Goal: Purchase product/service

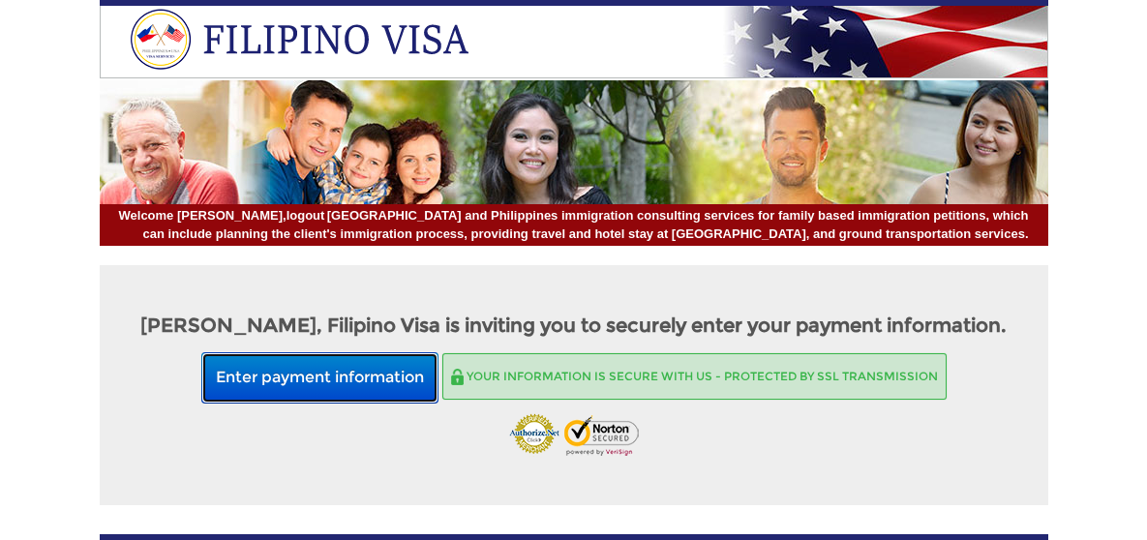
click at [378, 386] on button "Enter payment information" at bounding box center [319, 377] width 237 height 51
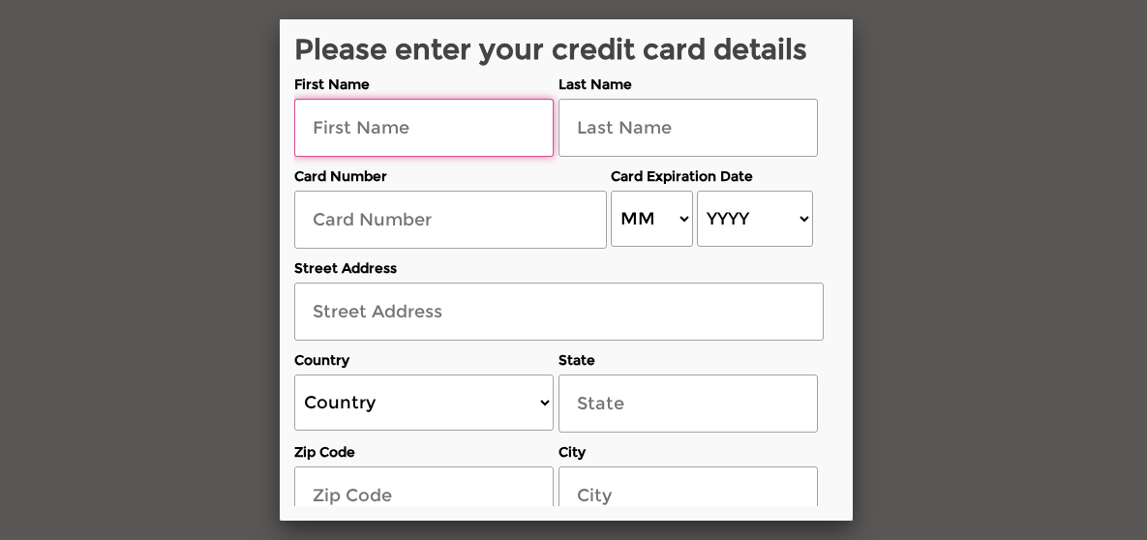
click at [341, 134] on input "text" at bounding box center [423, 128] width 259 height 58
type input "Paul"
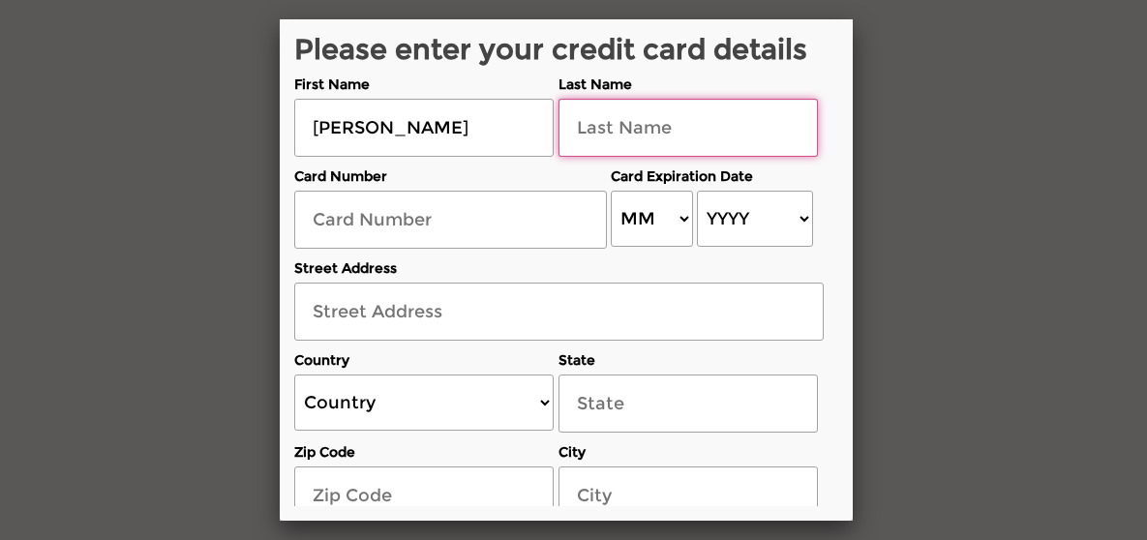
type input "Cox"
type input "4482512072230348"
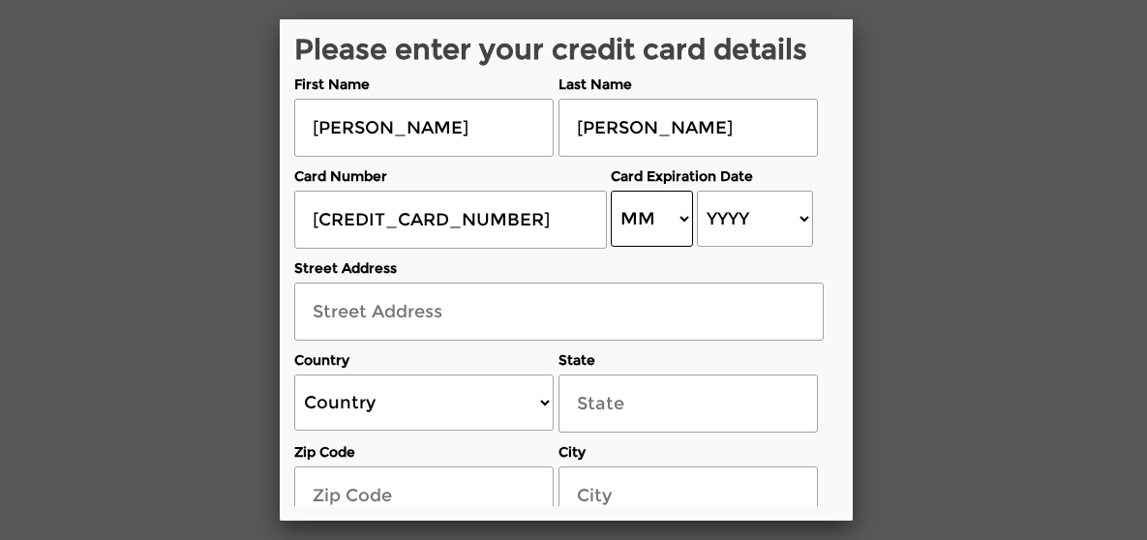
select select "07"
select select "2030"
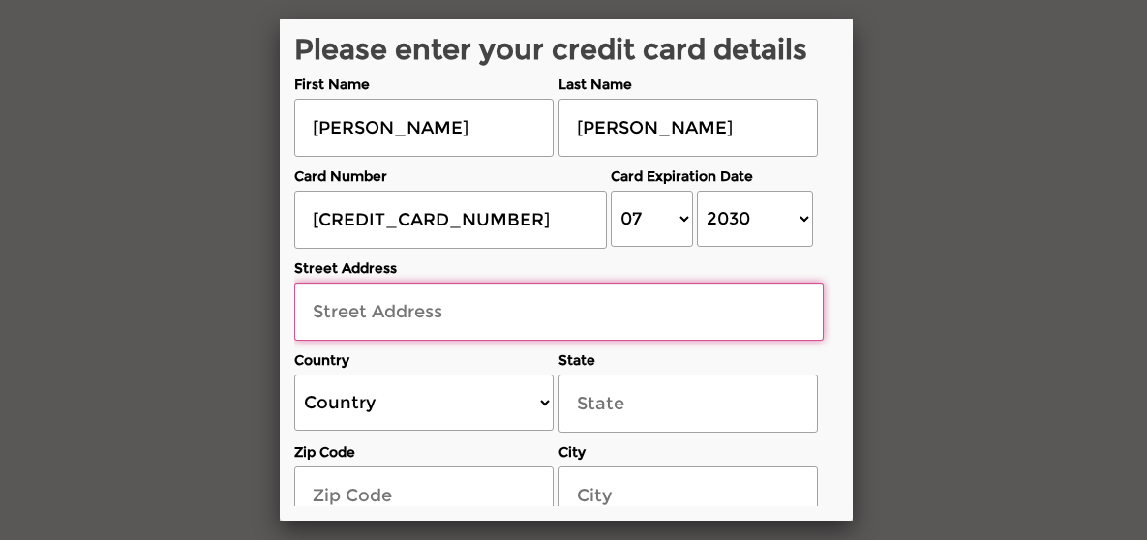
click at [365, 309] on input "text" at bounding box center [558, 312] width 529 height 58
type input "631 Byler Cir"
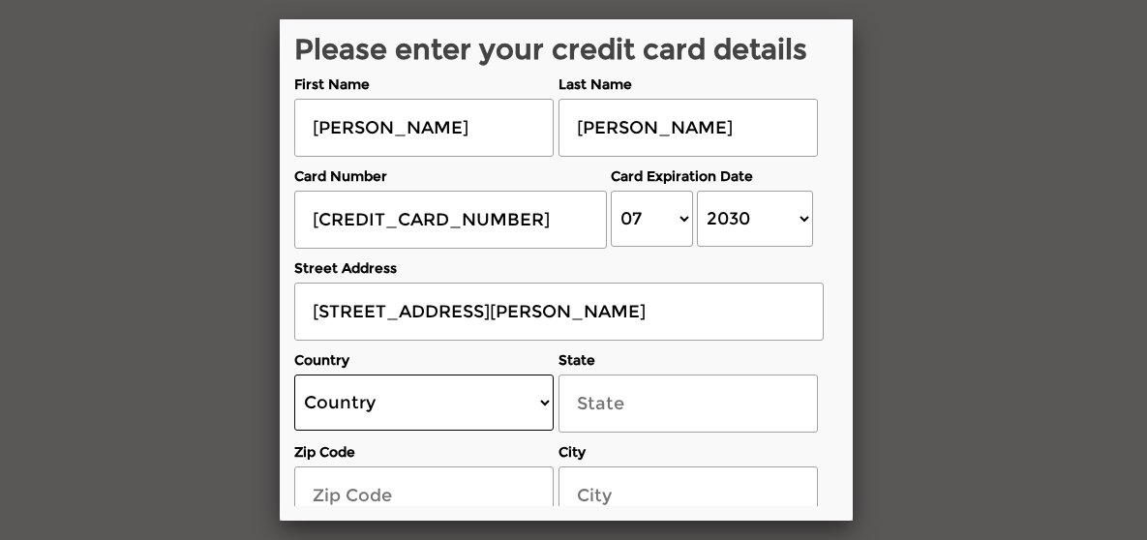
select select "US"
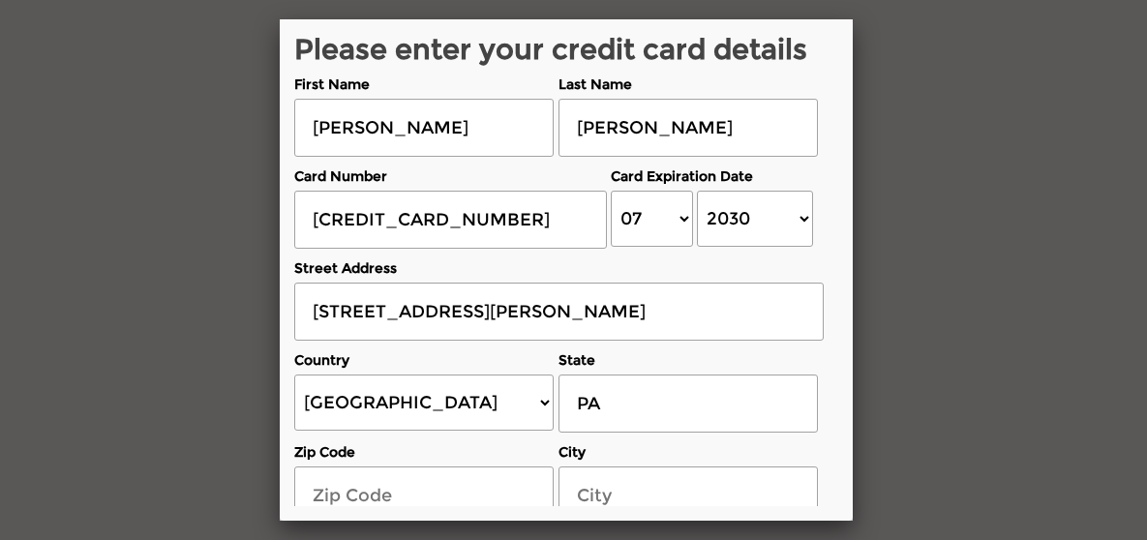
select select "[US_STATE]"
type input "17042"
type input "[GEOGRAPHIC_DATA]"
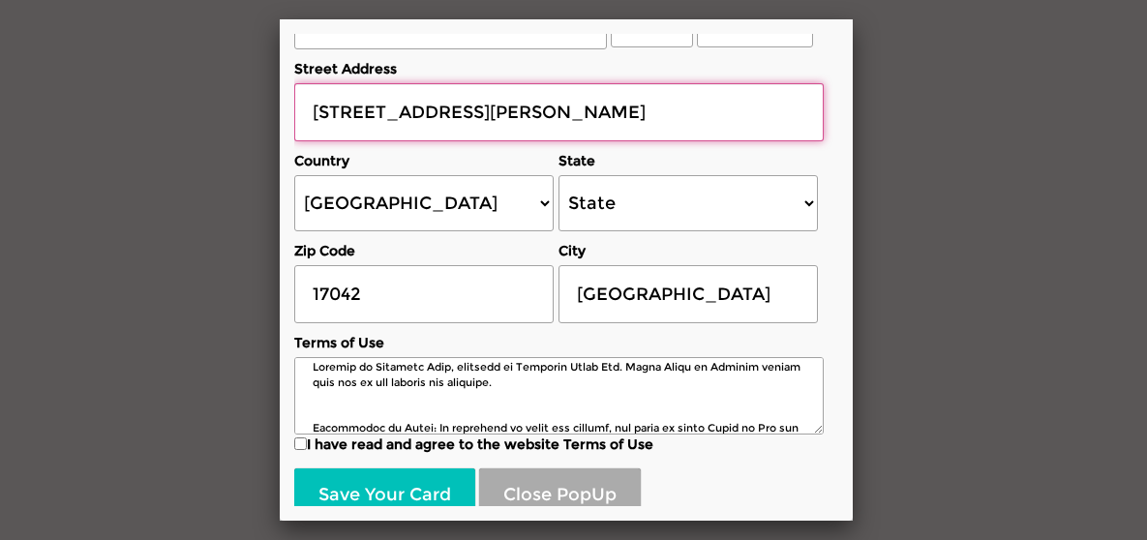
scroll to position [210, 0]
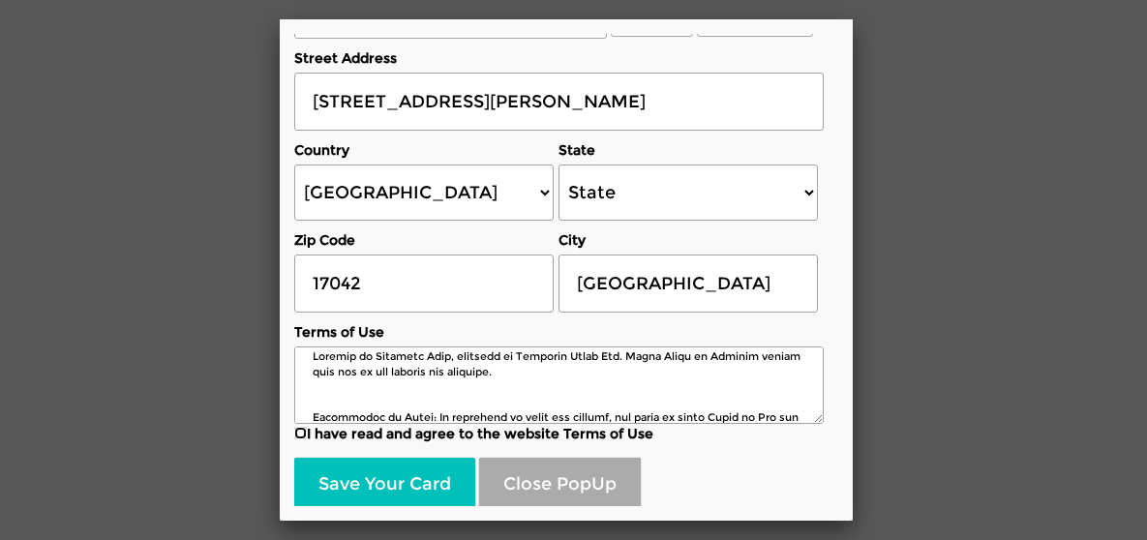
click at [301, 430] on input "I have read and agree to the website Terms of Use" at bounding box center [300, 433] width 13 height 13
checkbox input "true"
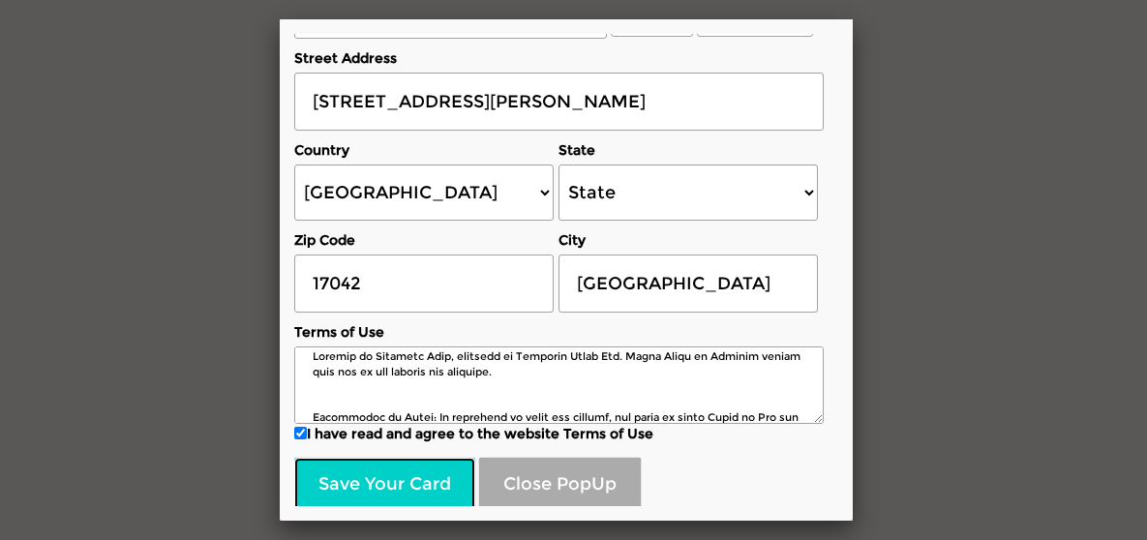
click at [349, 473] on button "Save Your Card" at bounding box center [384, 485] width 181 height 54
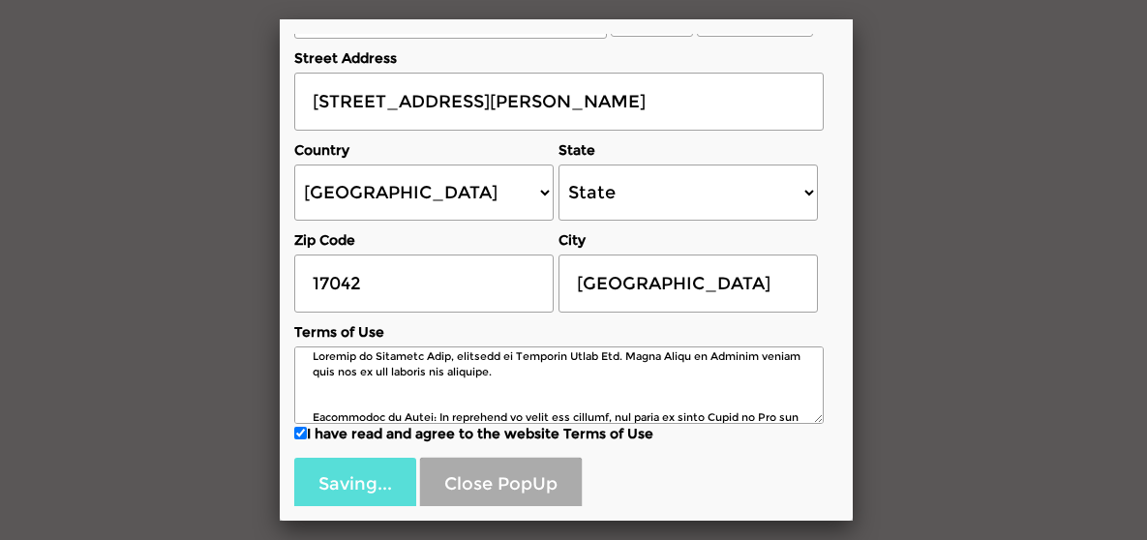
scroll to position [149, 0]
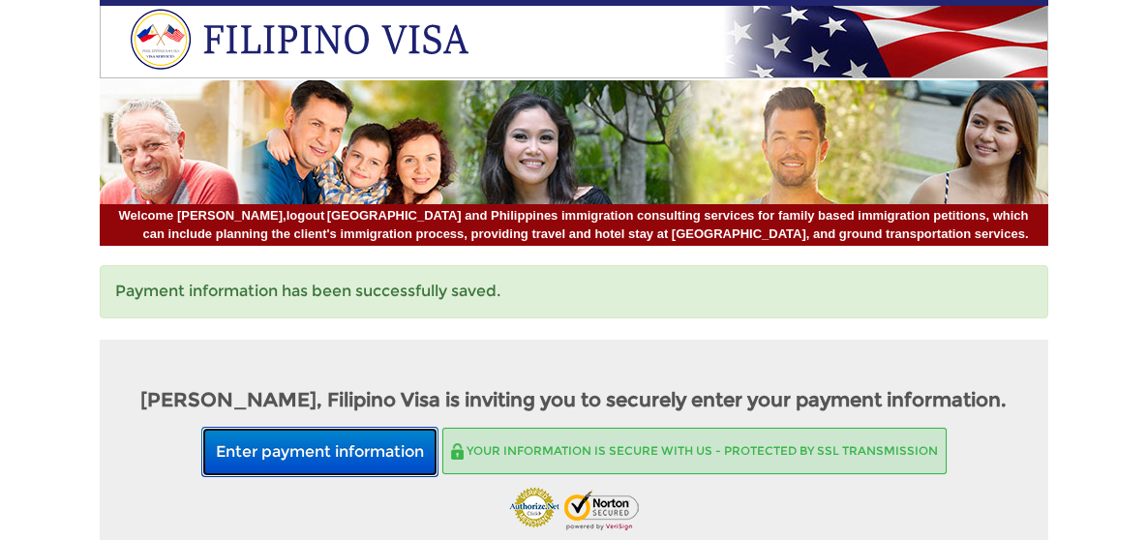
click at [248, 451] on button "Enter payment information" at bounding box center [319, 452] width 237 height 51
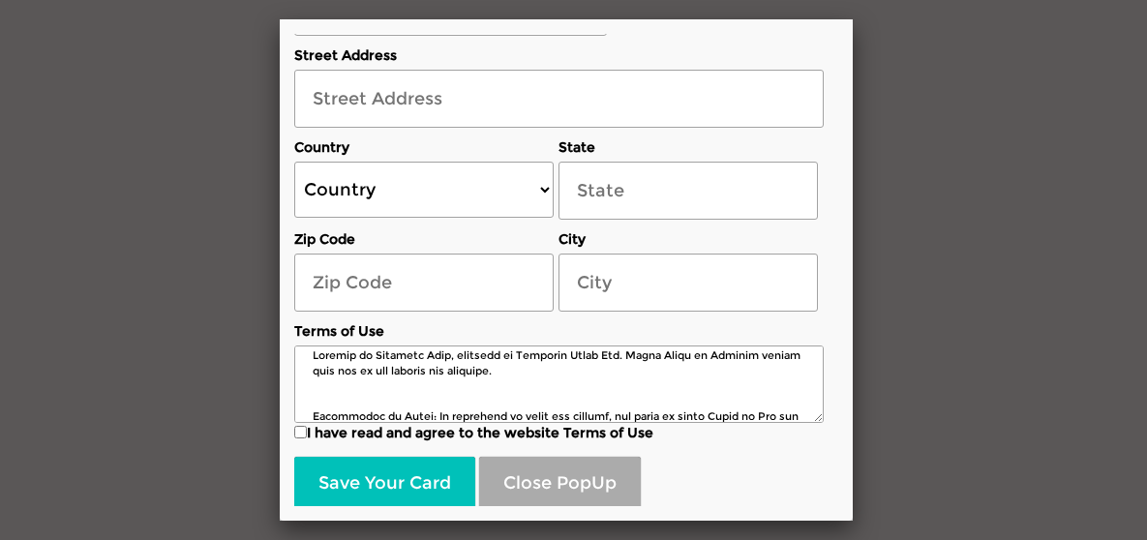
scroll to position [223, 0]
